Goal: Task Accomplishment & Management: Use online tool/utility

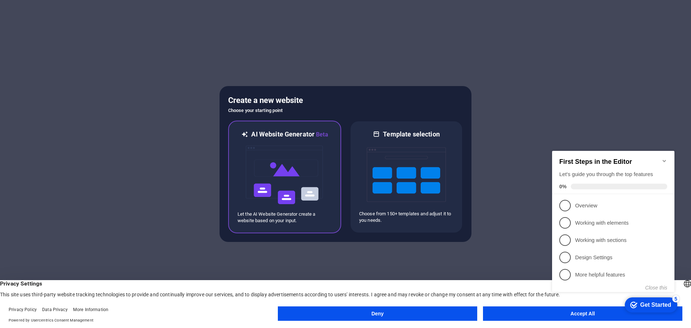
click at [291, 172] on img at bounding box center [284, 175] width 79 height 72
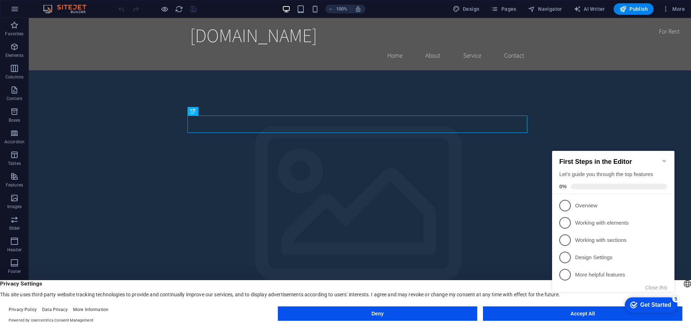
click div "checkmark Get Started 5 First Steps in the Editor Let's guide you through the t…"
click at [642, 301] on div "Get Started" at bounding box center [655, 304] width 31 height 6
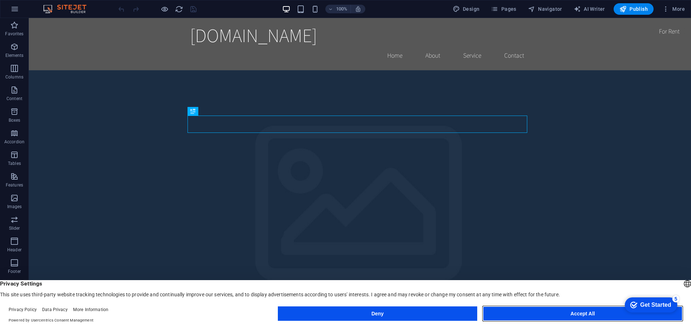
click at [560, 314] on button "Accept All" at bounding box center [582, 313] width 199 height 14
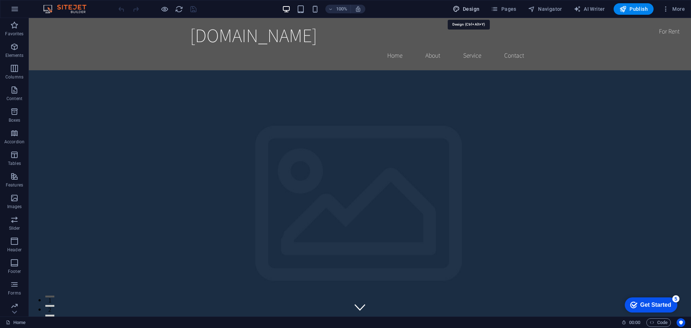
click at [476, 11] on span "Design" at bounding box center [466, 8] width 27 height 7
select select "rem"
select select "200"
select select "px"
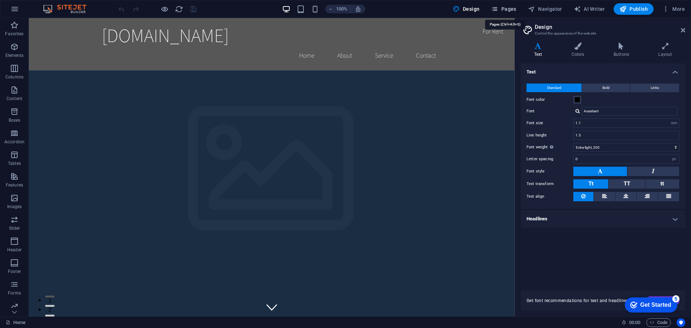
click at [511, 7] on span "Pages" at bounding box center [503, 8] width 25 height 7
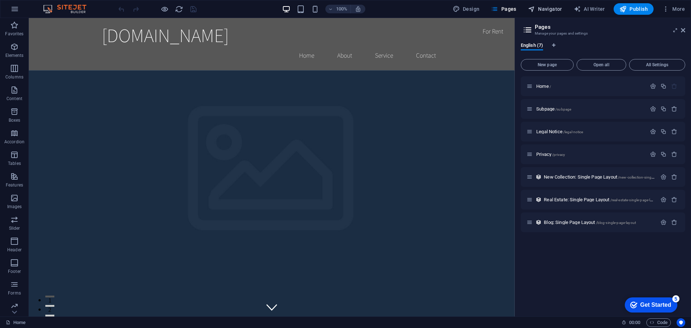
click at [555, 6] on span "Navigator" at bounding box center [545, 8] width 34 height 7
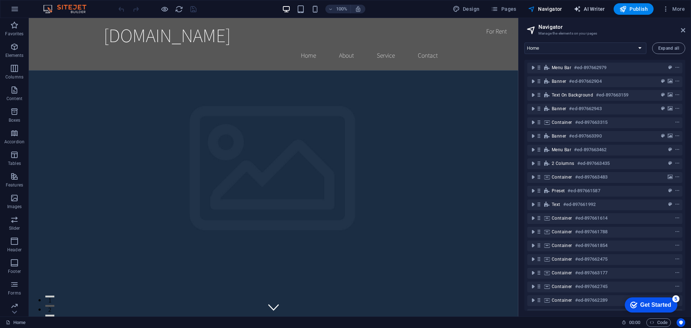
click at [597, 6] on span "AI Writer" at bounding box center [588, 8] width 31 height 7
select select "English"
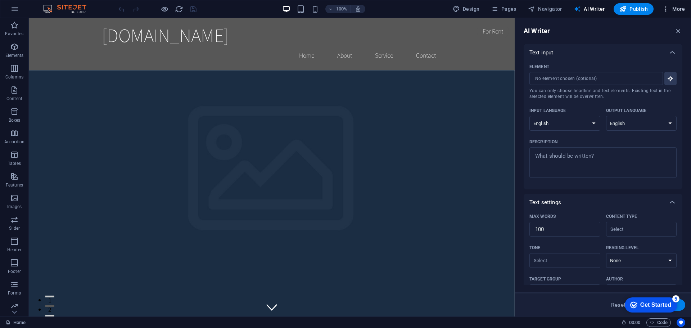
click at [677, 8] on span "More" at bounding box center [673, 8] width 23 height 7
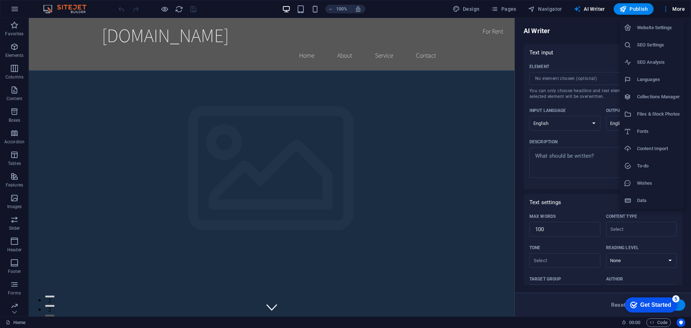
click at [659, 81] on h6 "Languages" at bounding box center [658, 79] width 43 height 9
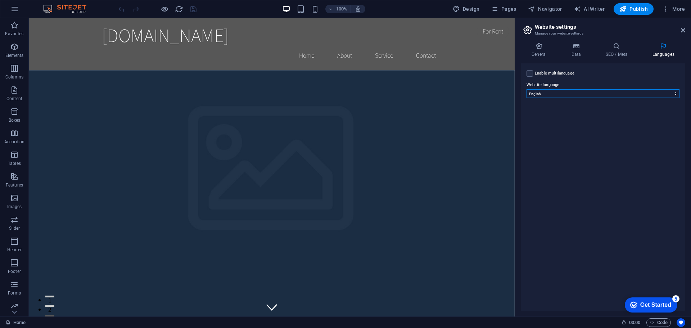
click at [556, 95] on select "Abkhazian Afar Afrikaans Akan Albanian Amharic Arabic Aragonese Armenian Assame…" at bounding box center [602, 93] width 153 height 9
select select "165"
click at [526, 89] on select "Abkhazian Afar Afrikaans Akan Albanian Amharic Arabic Aragonese Armenian Assame…" at bounding box center [602, 93] width 153 height 9
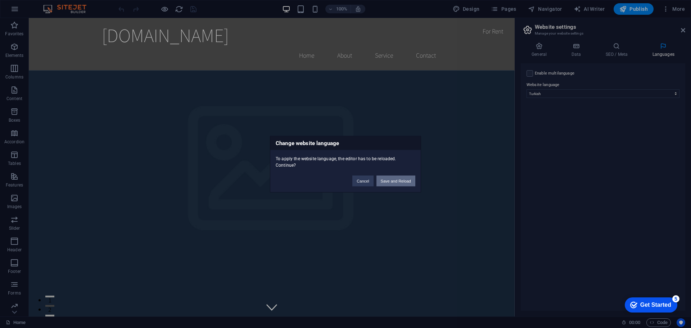
click at [390, 183] on button "Save and Reload" at bounding box center [395, 180] width 39 height 11
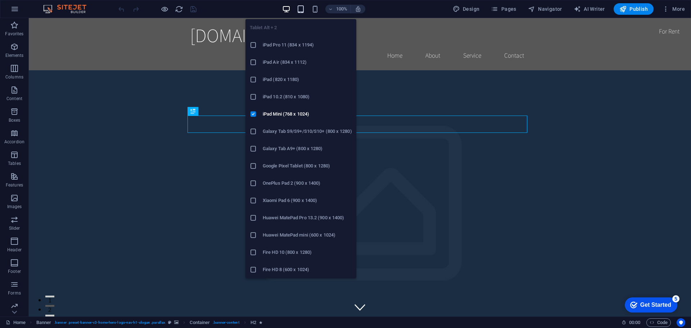
click at [303, 10] on icon "button" at bounding box center [300, 9] width 8 height 8
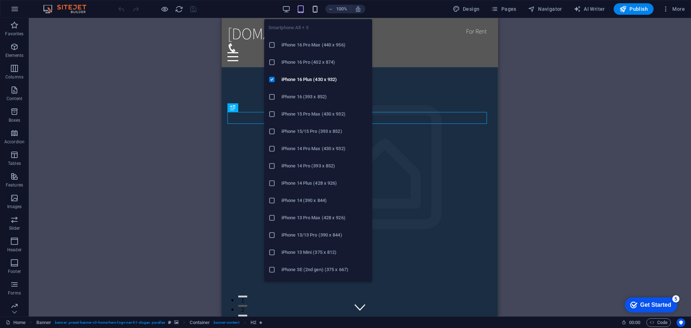
click at [314, 9] on icon "button" at bounding box center [315, 9] width 8 height 8
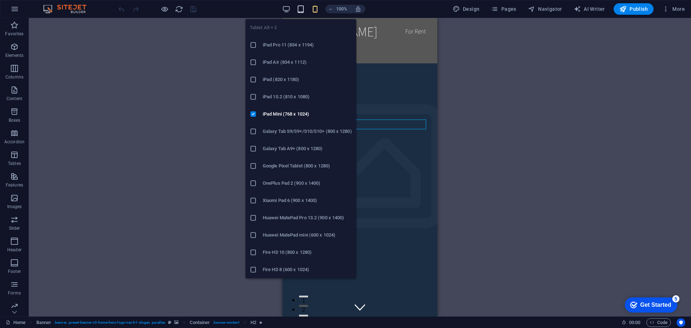
click at [299, 12] on icon "button" at bounding box center [300, 9] width 8 height 8
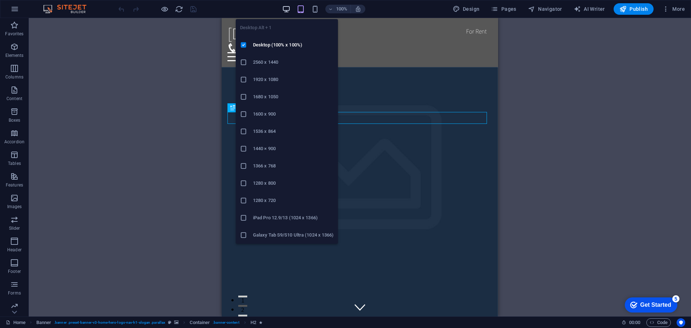
click at [286, 11] on icon "button" at bounding box center [286, 9] width 8 height 8
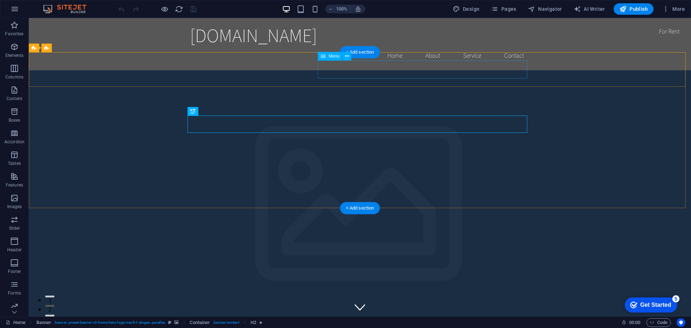
select select
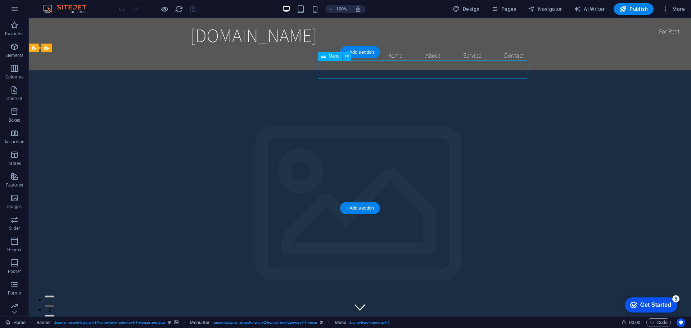
select select
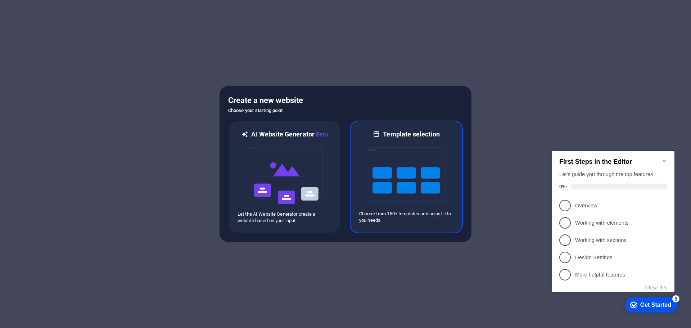
click at [405, 181] on img at bounding box center [406, 174] width 79 height 72
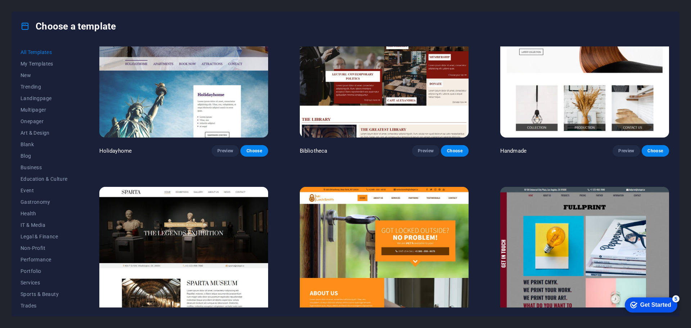
scroll to position [5396, 0]
